Goal: Information Seeking & Learning: Compare options

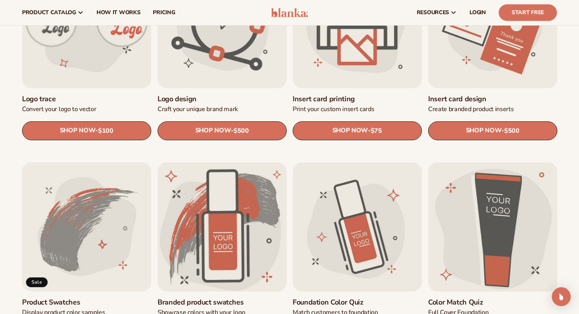
scroll to position [7, 0]
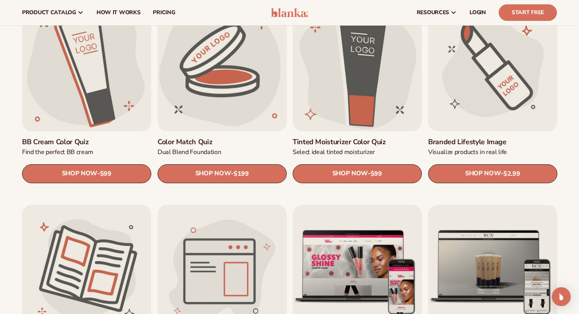
scroll to position [682, 0]
click at [502, 137] on link "Branded Lifestyle Image" at bounding box center [492, 141] width 129 height 9
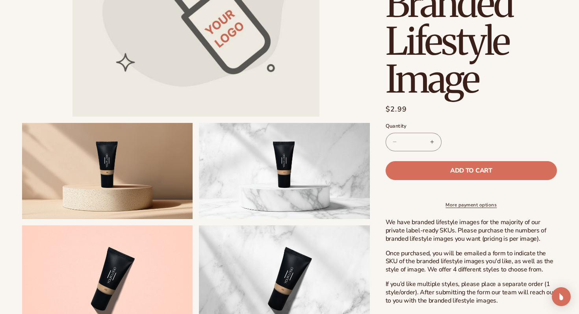
scroll to position [201, 0]
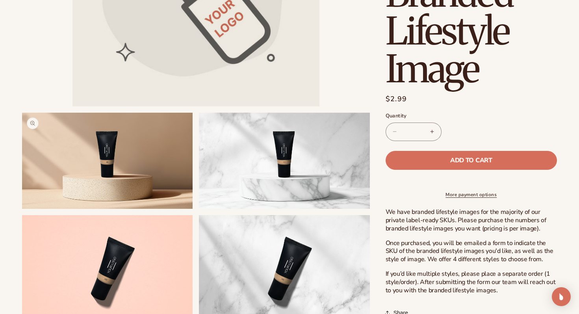
click at [22, 209] on button "Open media 2 in modal" at bounding box center [22, 209] width 0 height 0
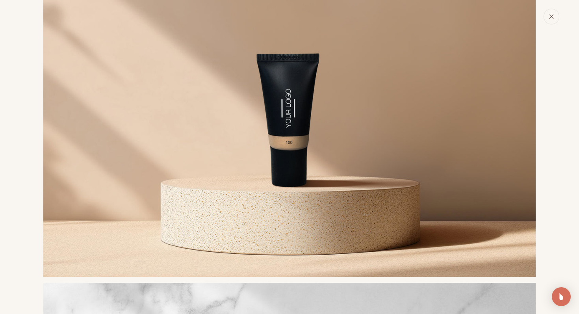
click at [553, 16] on icon "Close" at bounding box center [551, 17] width 6 height 6
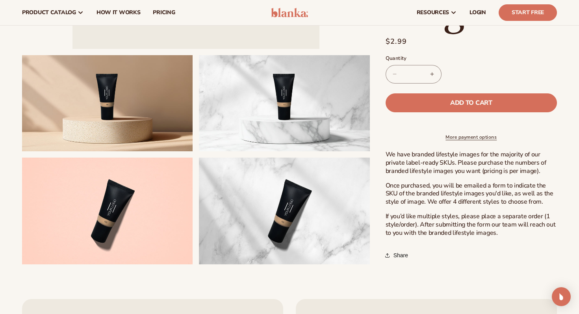
scroll to position [249, 0]
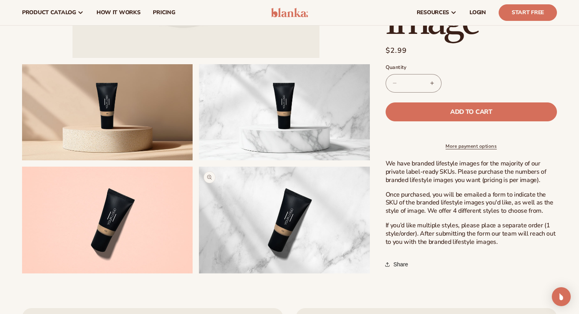
click at [199, 273] on button "Open media 5 in modal" at bounding box center [199, 273] width 0 height 0
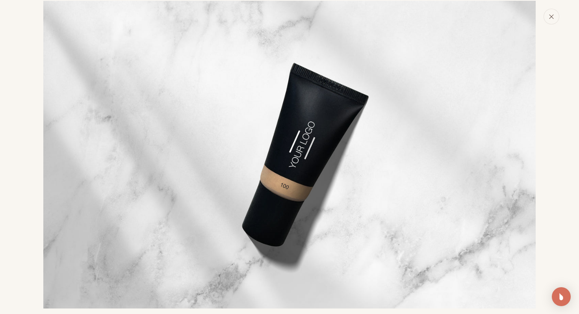
click at [549, 20] on button "Close" at bounding box center [551, 17] width 16 height 16
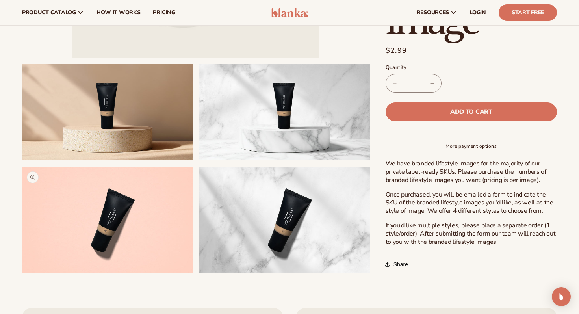
click at [22, 273] on button "Open media 4 in modal" at bounding box center [22, 273] width 0 height 0
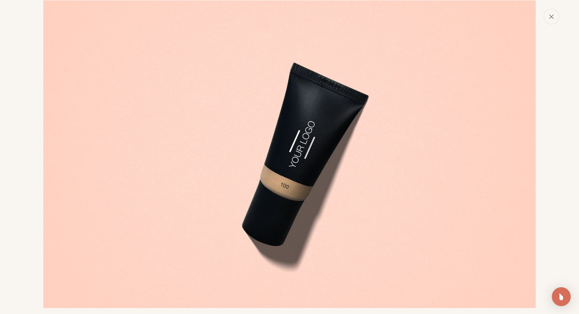
click at [549, 19] on button "Close" at bounding box center [551, 17] width 16 height 16
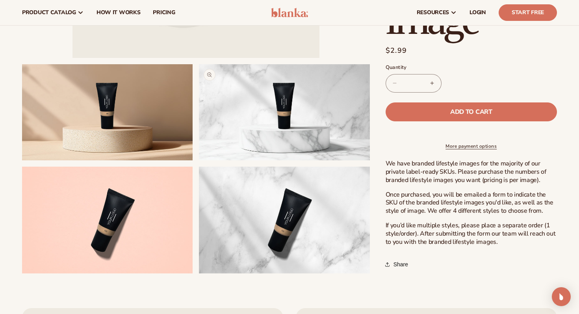
click at [199, 160] on button "Open media 3 in modal" at bounding box center [199, 160] width 0 height 0
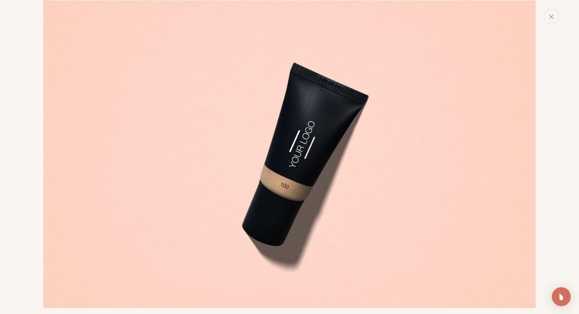
scroll to position [789, 0]
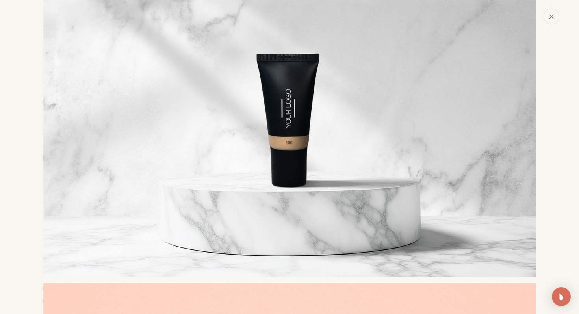
click at [555, 17] on button "Close" at bounding box center [551, 17] width 16 height 16
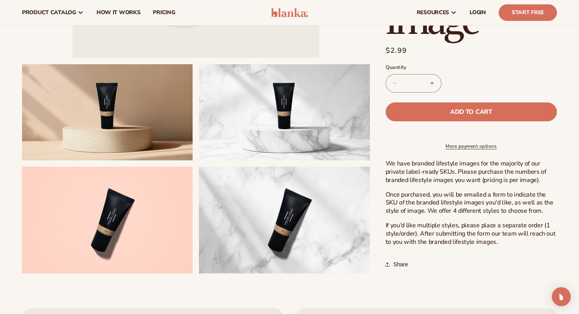
scroll to position [0, 0]
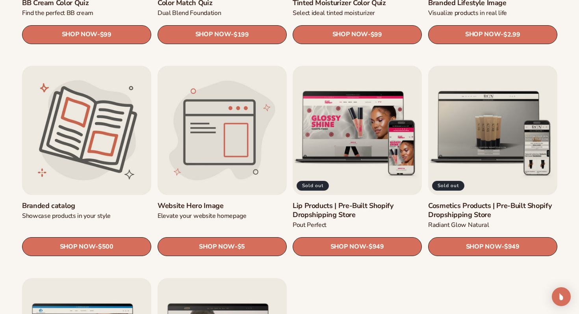
scroll to position [826, 0]
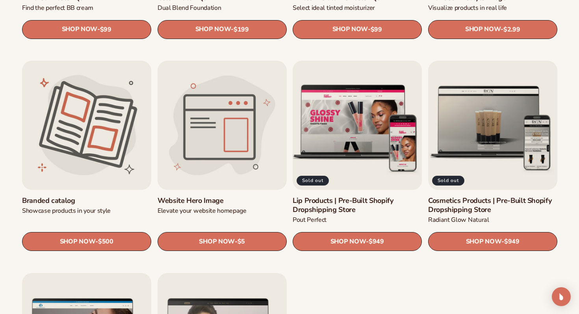
click at [376, 202] on link "Lip Products | Pre-Built Shopify Dropshipping Store" at bounding box center [357, 205] width 129 height 19
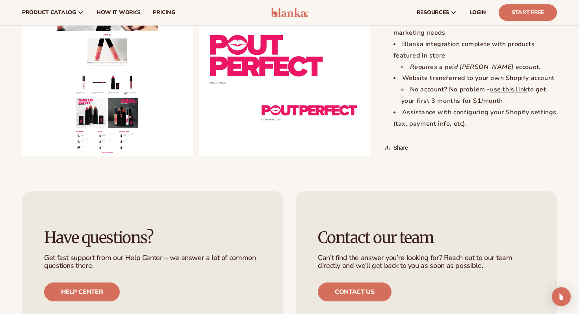
scroll to position [858, 0]
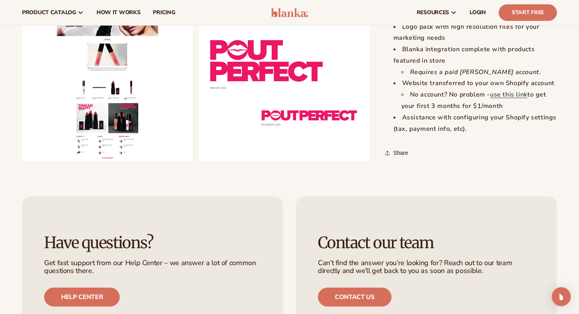
click at [22, 161] on button "Open media 2 in modal" at bounding box center [22, 161] width 0 height 0
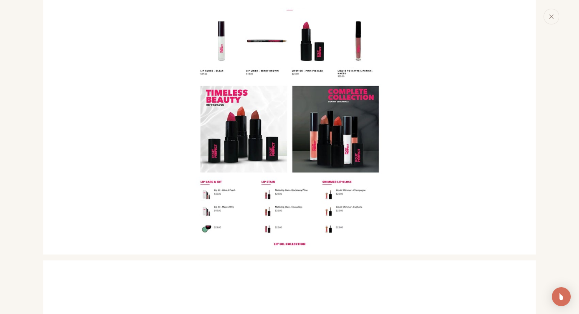
scroll to position [745, 0]
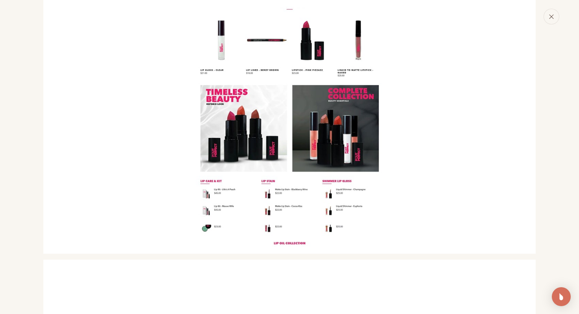
click at [550, 22] on button "Close" at bounding box center [551, 17] width 16 height 16
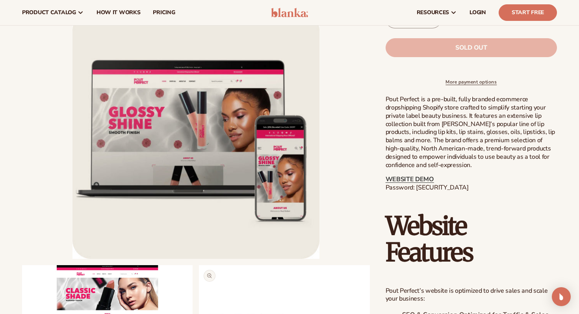
scroll to position [0, 0]
